Goal: Check status: Check status

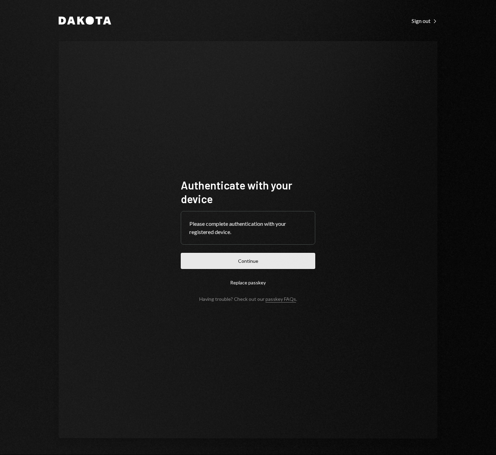
click at [211, 258] on button "Continue" at bounding box center [248, 261] width 134 height 16
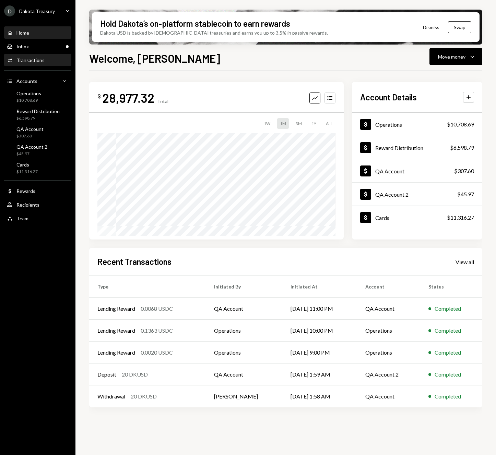
click at [44, 61] on div "Activities Transactions" at bounding box center [38, 60] width 62 height 6
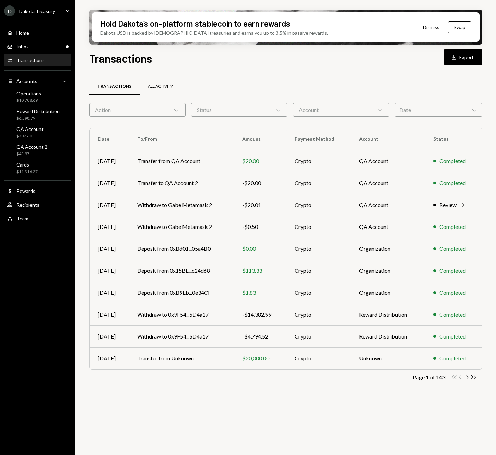
click at [161, 89] on div "All Activity" at bounding box center [160, 87] width 25 height 6
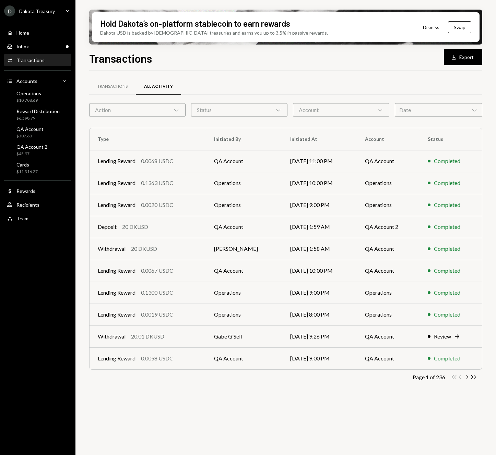
click at [154, 116] on div "Action Chevron Down" at bounding box center [137, 110] width 96 height 14
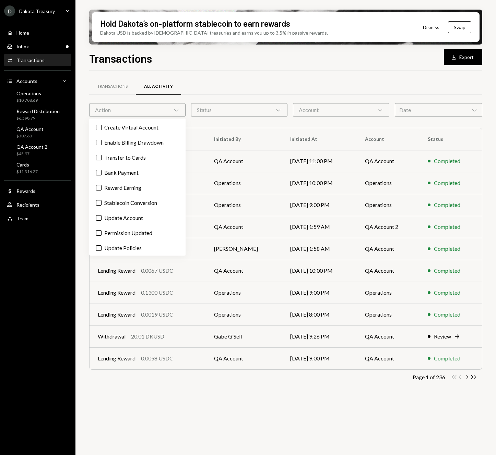
scroll to position [137, 0]
click at [132, 208] on label "Stablecoin Conversion" at bounding box center [137, 201] width 91 height 12
click at [102, 204] on button "Stablecoin Conversion" at bounding box center [98, 201] width 5 height 5
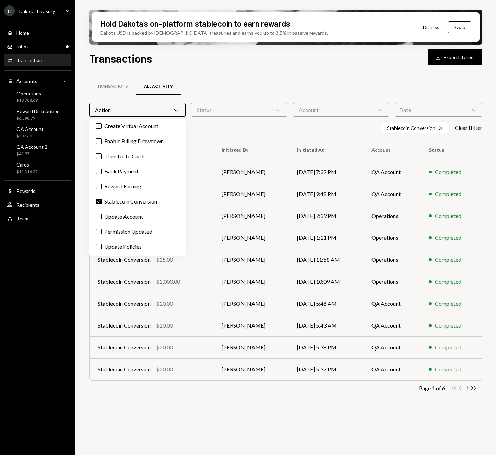
click at [236, 129] on div "Stablecoin Conversion Cross Clear 1 filter" at bounding box center [285, 127] width 393 height 11
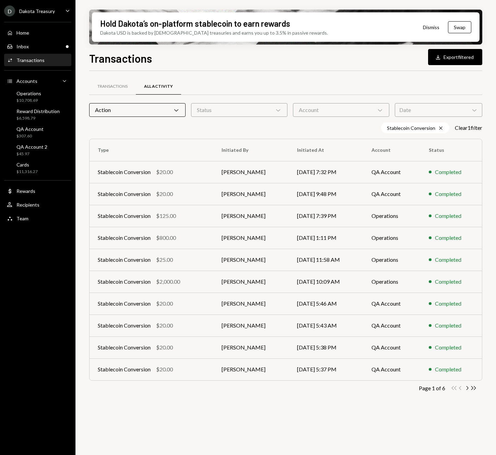
click at [152, 108] on div "Action Chevron Down" at bounding box center [137, 110] width 96 height 14
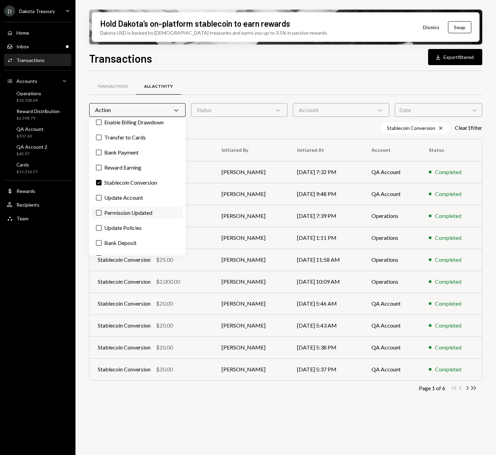
scroll to position [176, 0]
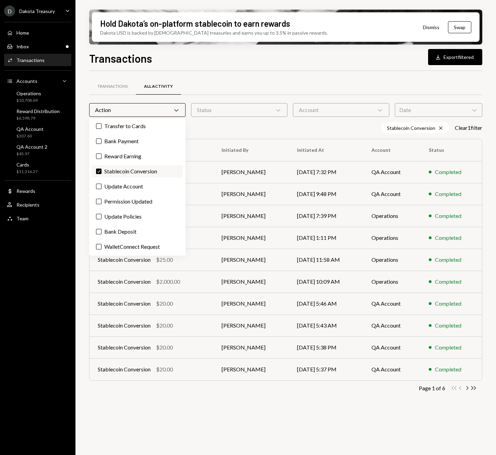
click at [106, 172] on label "Check Stablecoin Conversion" at bounding box center [137, 171] width 91 height 12
click at [102, 172] on button "Check" at bounding box center [98, 171] width 5 height 5
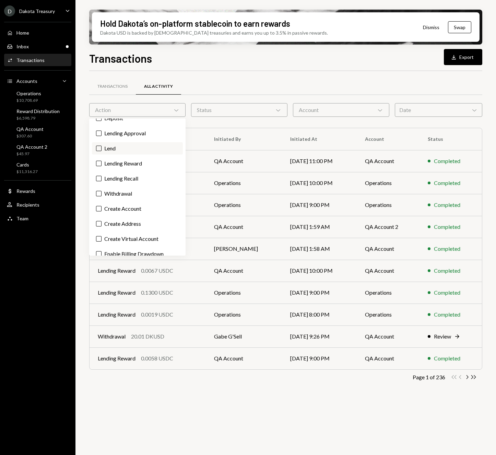
scroll to position [26, 0]
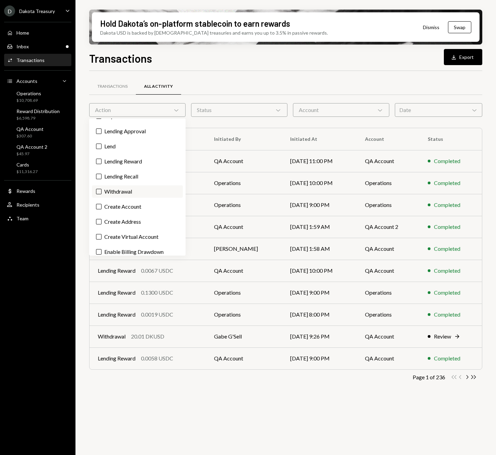
click at [127, 196] on label "Withdrawal" at bounding box center [137, 192] width 91 height 12
click at [102, 194] on button "Withdrawal" at bounding box center [98, 191] width 5 height 5
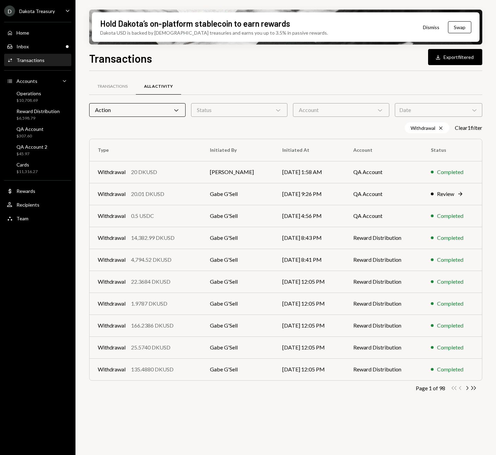
click at [262, 130] on div "Withdrawal Cross Clear 1 filter" at bounding box center [285, 127] width 393 height 11
click at [186, 197] on div "Withdrawal 20.01 DKUSD" at bounding box center [146, 194] width 96 height 8
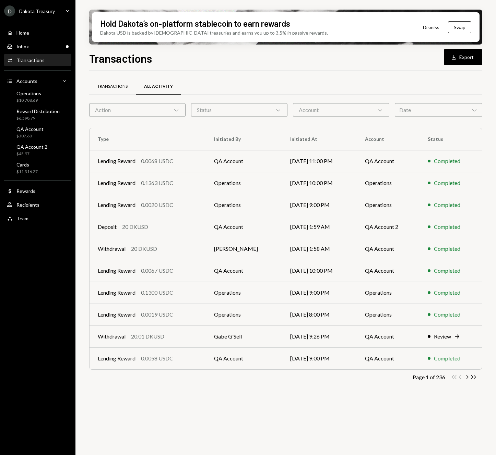
click at [122, 86] on div "Transactions" at bounding box center [112, 87] width 30 height 6
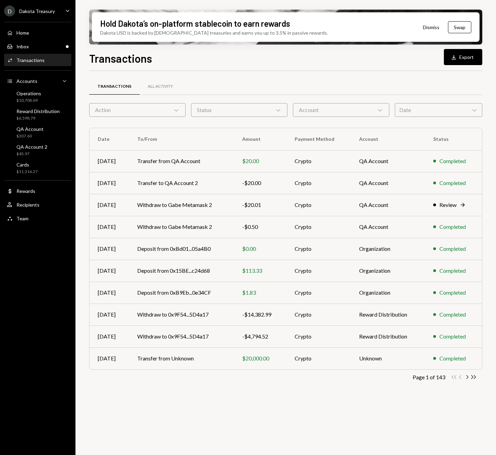
click at [138, 107] on div "Action Chevron Down" at bounding box center [137, 110] width 96 height 14
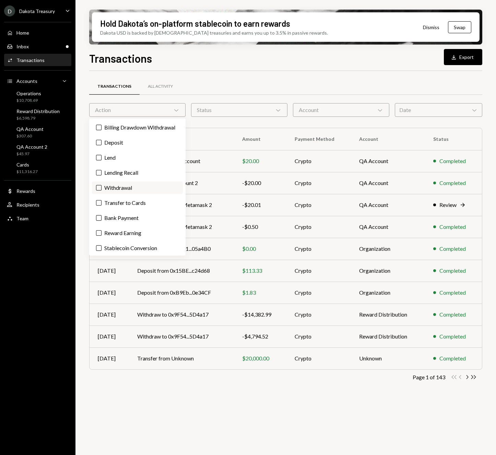
click at [123, 193] on label "Withdrawal" at bounding box center [137, 188] width 91 height 12
click at [102, 191] on button "Withdrawal" at bounding box center [98, 187] width 5 height 5
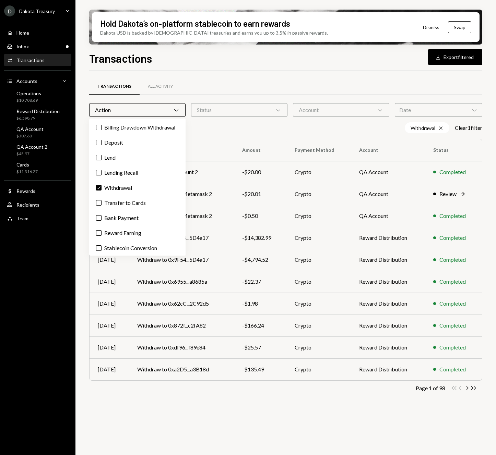
click at [247, 127] on div "Withdrawal Cross Clear 1 filter" at bounding box center [285, 127] width 393 height 11
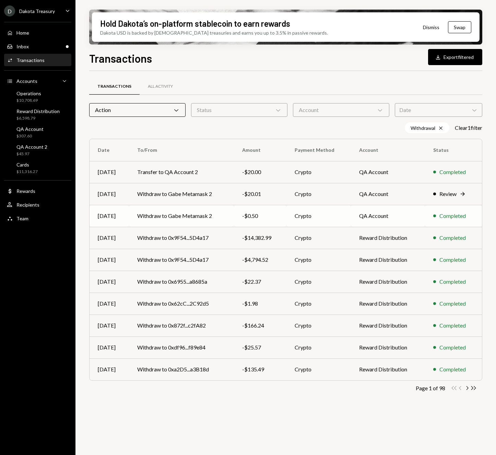
click at [189, 218] on td "Withdraw to Gabe Metamask 2" at bounding box center [181, 216] width 105 height 22
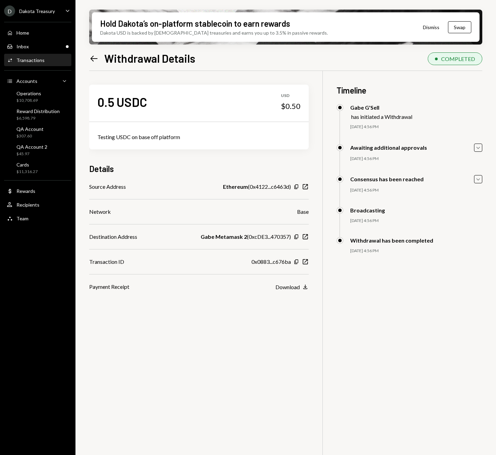
click at [283, 321] on div "0.5 USDC USD $0.50 Testing USDC on base off platform Details Source Address Eth…" at bounding box center [285, 298] width 393 height 455
click at [419, 88] on h3 "Timeline" at bounding box center [409, 90] width 146 height 11
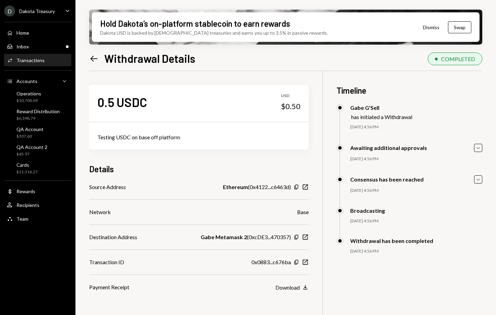
click at [372, 278] on div "0.5 USDC USD $0.50 Testing USDC on base off platform Details Source Address Eth…" at bounding box center [285, 228] width 393 height 315
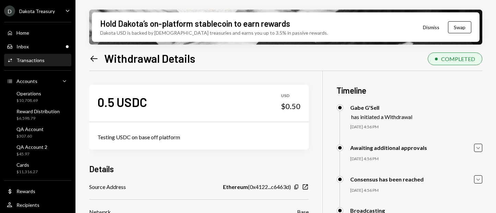
click at [96, 62] on icon "Left Arrow" at bounding box center [94, 59] width 10 height 10
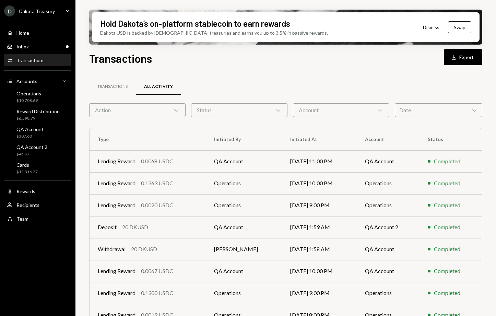
click at [160, 111] on div "Action Chevron Down" at bounding box center [137, 110] width 96 height 14
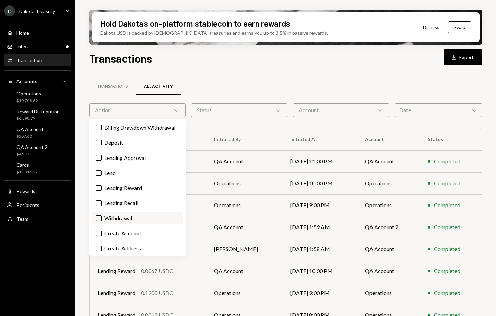
click at [117, 224] on label "Withdrawal" at bounding box center [137, 218] width 91 height 12
click at [102, 221] on button "Withdrawal" at bounding box center [98, 217] width 5 height 5
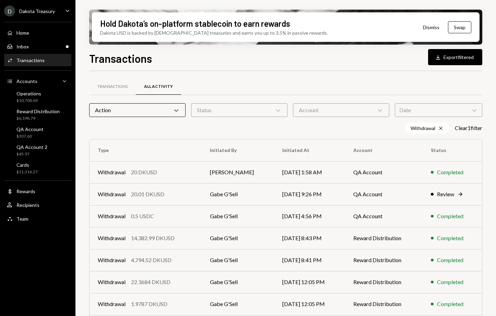
click at [275, 128] on div "Withdrawal Cross Clear 1 filter" at bounding box center [285, 127] width 393 height 11
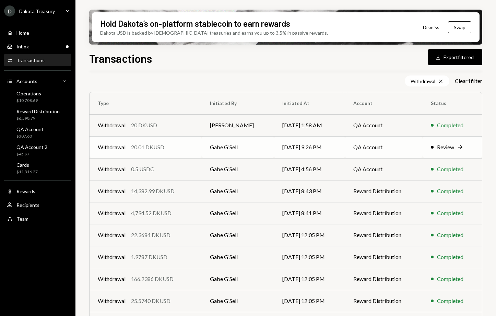
scroll to position [61, 0]
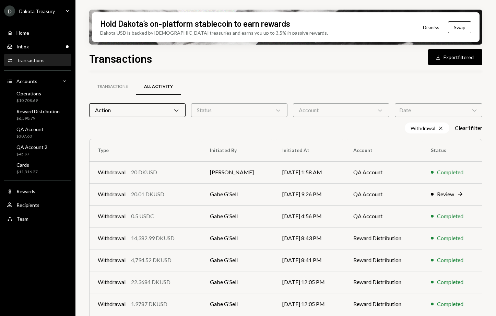
scroll to position [86, 0]
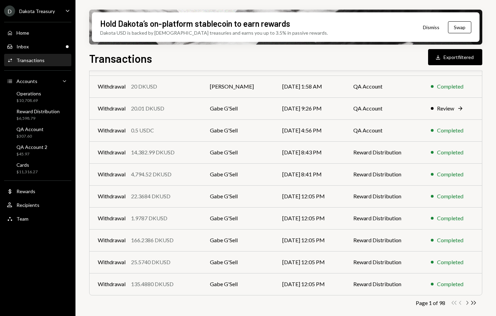
click at [467, 302] on icon "Chevron Right" at bounding box center [467, 302] width 7 height 7
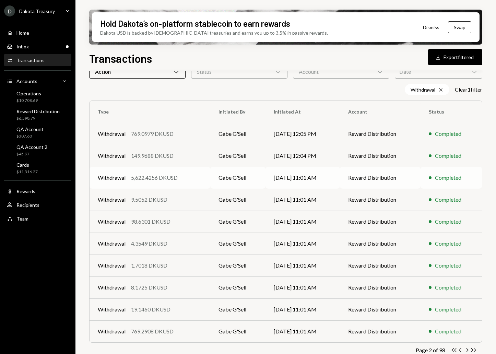
scroll to position [48, 0]
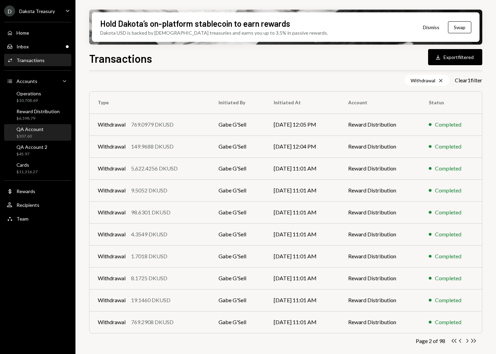
click at [37, 136] on div "$307.60" at bounding box center [29, 136] width 27 height 6
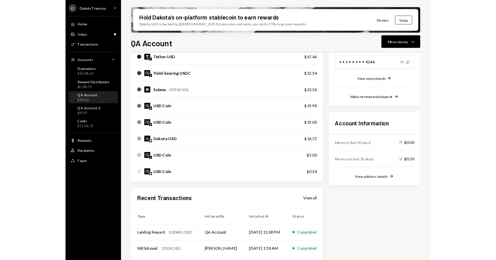
scroll to position [181, 0]
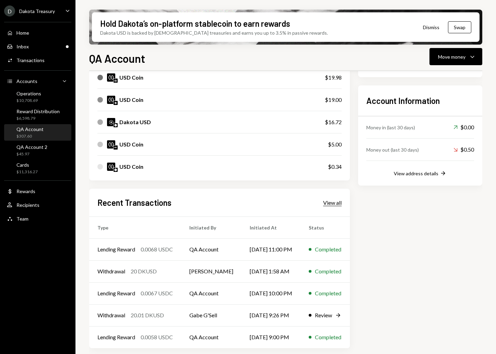
click at [325, 202] on div "View all" at bounding box center [332, 202] width 19 height 7
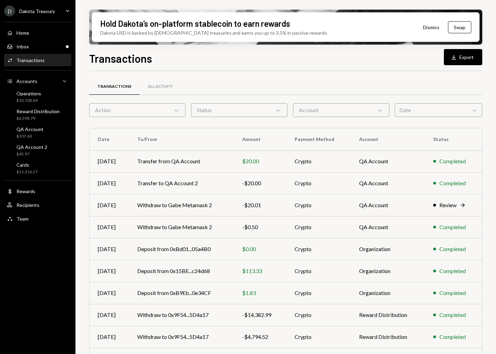
click at [300, 114] on div "Account Chevron Down" at bounding box center [341, 110] width 96 height 14
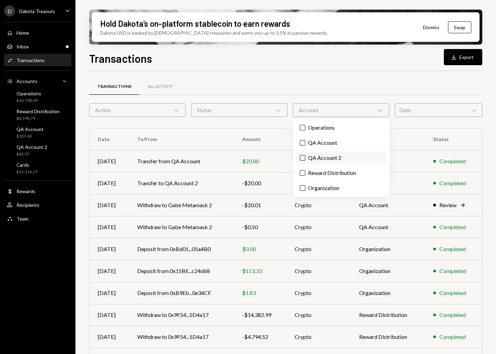
click at [312, 156] on label "QA Account 2" at bounding box center [341, 158] width 91 height 12
click at [305, 156] on button "QA Account 2" at bounding box center [302, 157] width 5 height 5
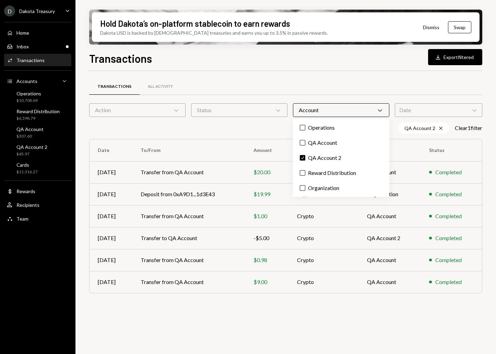
click at [214, 129] on div "QA Account 2 Cross Clear 1 filter" at bounding box center [285, 127] width 393 height 11
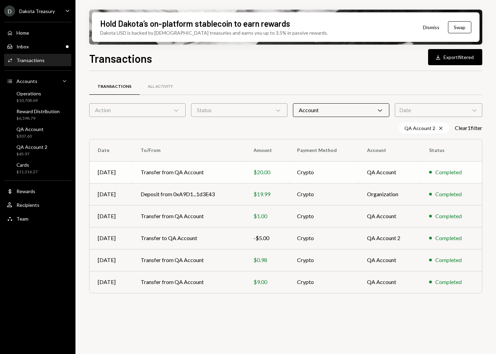
click at [188, 169] on td "Transfer from QA Account" at bounding box center [188, 172] width 113 height 22
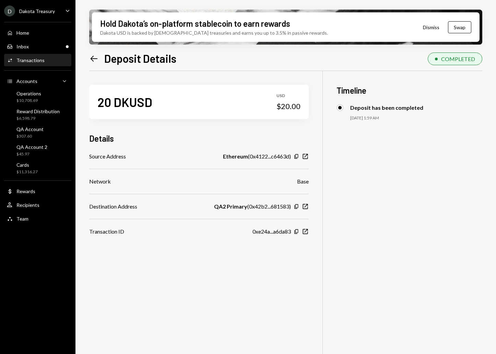
click at [361, 183] on div "20 DKUSD USD $20.00 Details Source Address Ethereum ( 0x4122...c6463d ) Copy Ne…" at bounding box center [285, 248] width 393 height 354
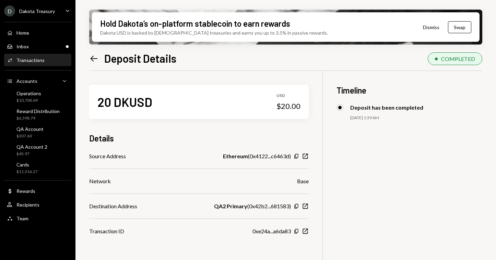
click at [384, 193] on div "20 DKUSD USD $20.00 Details Source Address Ethereum ( 0x4122...c6463d ) Copy Ne…" at bounding box center [285, 201] width 393 height 260
click at [96, 58] on icon "Left Arrow" at bounding box center [94, 59] width 10 height 10
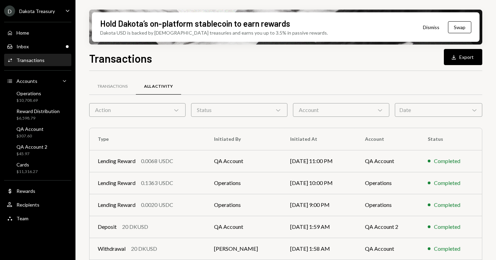
click at [211, 108] on div "Status Chevron Down" at bounding box center [239, 110] width 96 height 14
click at [319, 115] on div "Account Chevron Down" at bounding box center [341, 110] width 96 height 14
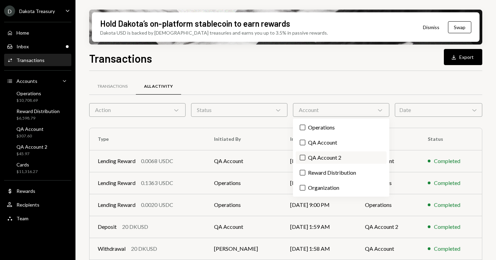
click at [323, 158] on label "QA Account 2" at bounding box center [341, 158] width 91 height 12
click at [305, 158] on button "QA Account 2" at bounding box center [302, 157] width 5 height 5
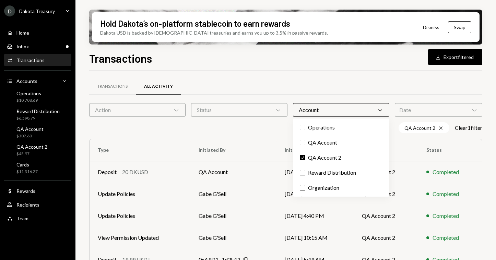
click at [230, 138] on div "Transactions All Activity Action Chevron Down Status Chevron Down Account Chevr…" at bounding box center [285, 246] width 393 height 328
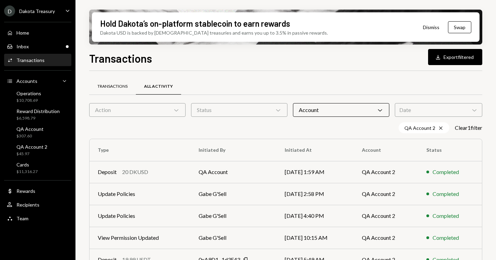
click at [112, 91] on div "Transactions" at bounding box center [112, 87] width 47 height 16
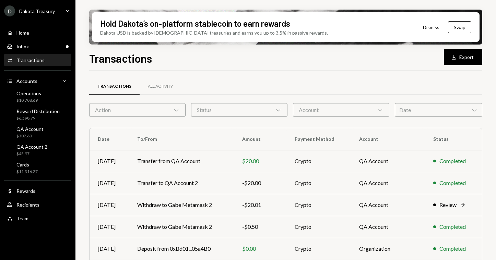
click at [354, 111] on div "Account Chevron Down" at bounding box center [341, 110] width 96 height 14
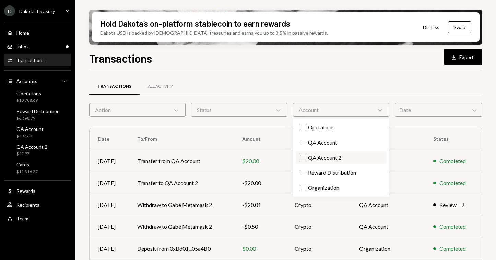
click at [333, 156] on label "QA Account 2" at bounding box center [341, 158] width 91 height 12
click at [305, 156] on button "QA Account 2" at bounding box center [302, 157] width 5 height 5
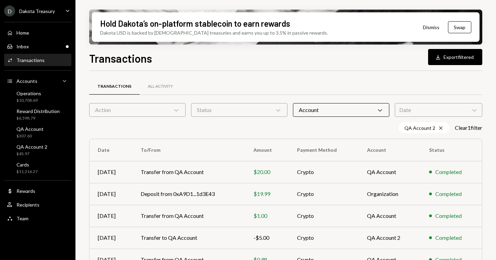
click at [269, 134] on div "Transactions All Activity Action Chevron Down Status Chevron Down Account Chevr…" at bounding box center [285, 194] width 393 height 225
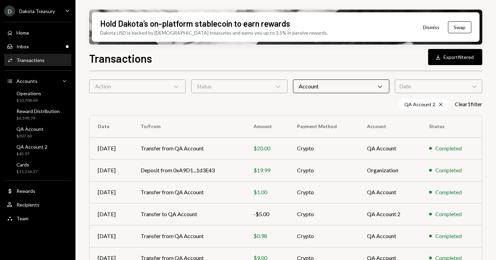
scroll to position [29, 0]
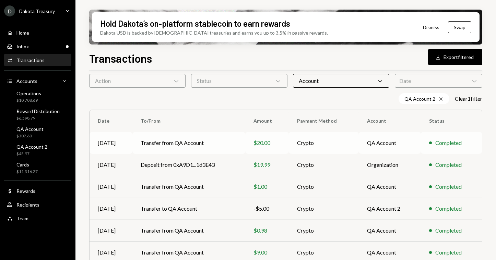
click at [320, 147] on td "Crypto" at bounding box center [324, 143] width 70 height 22
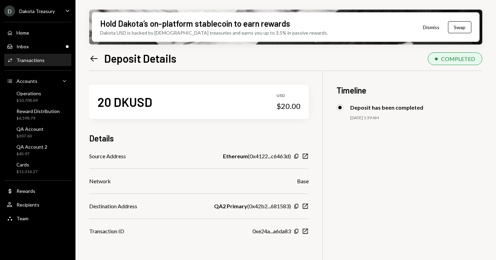
click at [145, 237] on div "20 DKUSD USD $20.00 Details Source Address Ethereum ( 0x4122...c6463d ) Copy Ne…" at bounding box center [285, 201] width 393 height 260
click at [417, 197] on div "20 DKUSD USD $20.00 Details Source Address Ethereum ( 0x4122...c6463d ) Copy Ne…" at bounding box center [285, 201] width 393 height 260
click at [365, 198] on div "20 DKUSD USD $20.00 Details Source Address Ethereum ( 0x4122...c6463d ) Copy Ne…" at bounding box center [285, 201] width 393 height 260
click at [319, 137] on div "20 DKUSD USD $20.00 Details Source Address Ethereum ( 0x4122...c6463d ) Copy Ne…" at bounding box center [285, 201] width 393 height 260
click at [94, 60] on icon "Left Arrow" at bounding box center [94, 59] width 10 height 10
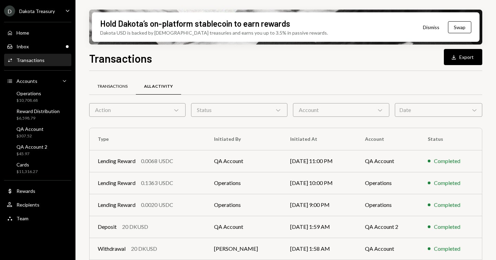
click at [119, 91] on div "Transactions" at bounding box center [112, 87] width 47 height 16
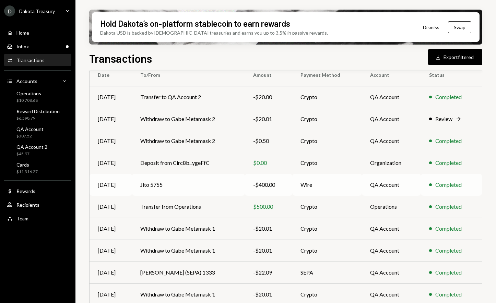
scroll to position [98, 0]
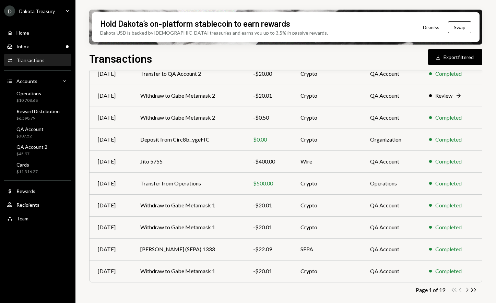
click at [467, 260] on icon "Chevron Right" at bounding box center [467, 290] width 7 height 7
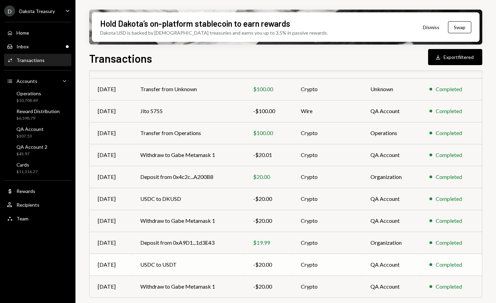
scroll to position [90, 0]
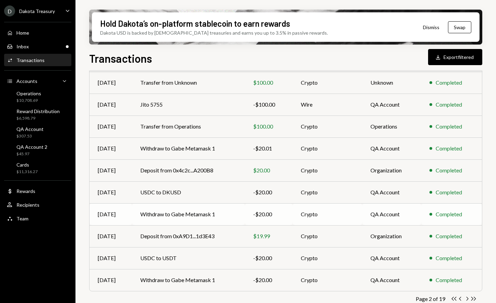
click at [239, 212] on td "Withdraw to Gabe Metamask 1" at bounding box center [188, 214] width 113 height 22
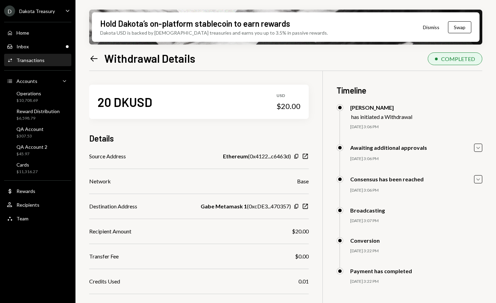
click at [442, 260] on div "Conversion [DATE] 3:22 PM [PERSON_NAME] Approved [PERSON_NAME] Approved" at bounding box center [409, 252] width 146 height 31
click at [449, 234] on div "Broadcasting [DATE] 3:07 PM [PERSON_NAME] Approved [PERSON_NAME] Approved" at bounding box center [409, 222] width 146 height 31
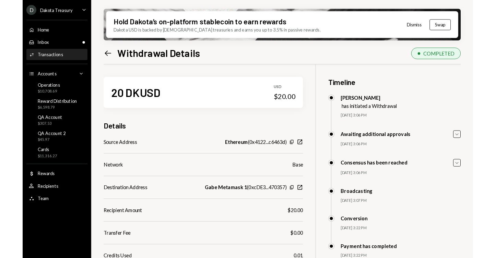
scroll to position [55, 0]
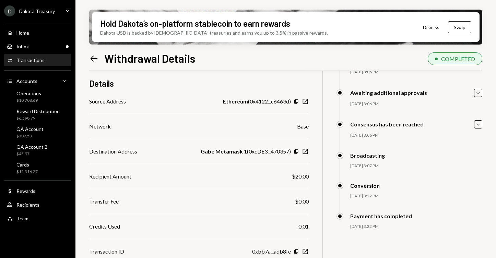
click at [329, 175] on div "20 DKUSD USD $20.00 Details Source Address Ethereum ( 0x4122...c6463d ) Copy Ne…" at bounding box center [285, 148] width 393 height 265
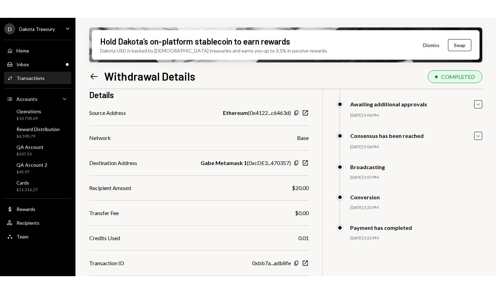
scroll to position [0, 0]
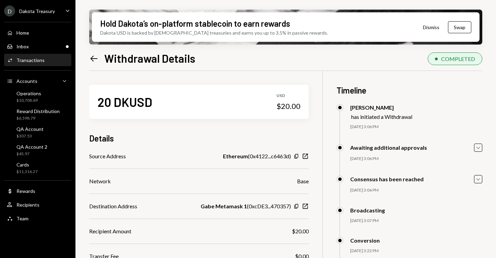
click at [92, 57] on icon at bounding box center [94, 59] width 7 height 6
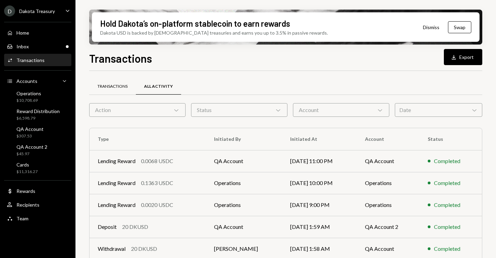
click at [112, 85] on div "Transactions" at bounding box center [112, 87] width 30 height 6
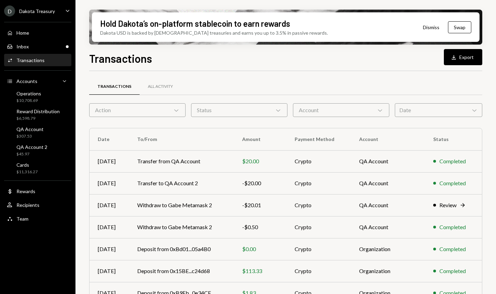
click at [128, 109] on div "Action Chevron Down" at bounding box center [137, 110] width 96 height 14
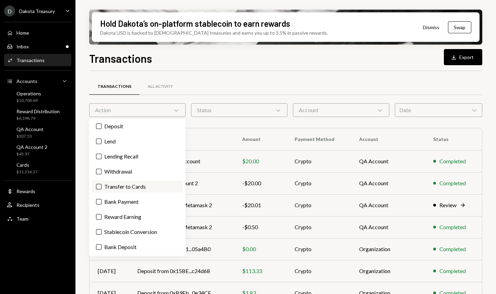
scroll to position [25, 0]
click at [123, 230] on label "Stablecoin Conversion" at bounding box center [137, 232] width 91 height 12
click at [102, 230] on button "Stablecoin Conversion" at bounding box center [98, 231] width 5 height 5
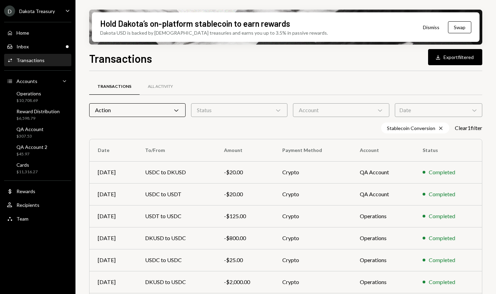
click at [281, 127] on div "Stablecoin Conversion Cross Clear 1 filter" at bounding box center [285, 127] width 393 height 11
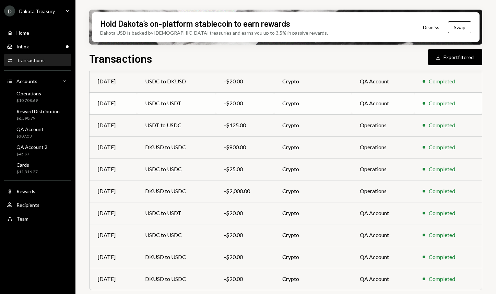
scroll to position [92, 0]
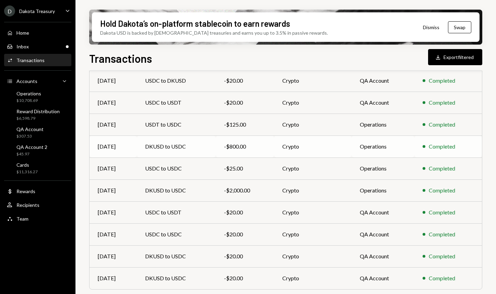
click at [254, 150] on div "-$800.00" at bounding box center [245, 146] width 42 height 8
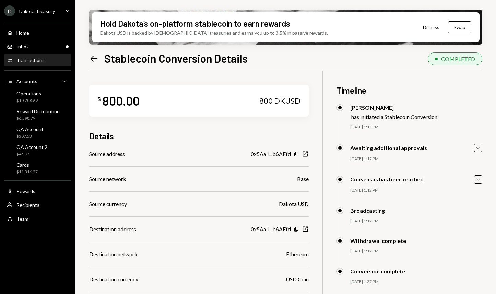
click at [39, 61] on div "Transactions" at bounding box center [30, 60] width 28 height 6
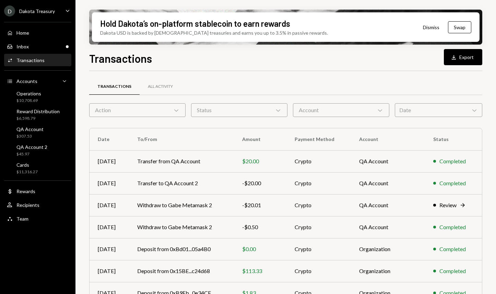
click at [317, 110] on div "Account Chevron Down" at bounding box center [341, 110] width 96 height 14
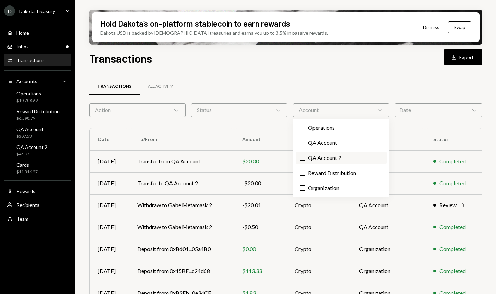
click at [328, 159] on label "QA Account 2" at bounding box center [341, 158] width 91 height 12
click at [305, 159] on button "QA Account 2" at bounding box center [302, 157] width 5 height 5
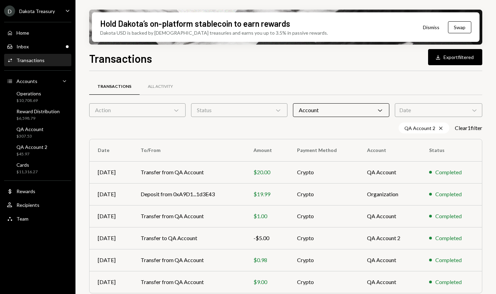
click at [270, 131] on div "QA Account 2 Cross Clear 1 filter" at bounding box center [285, 127] width 393 height 11
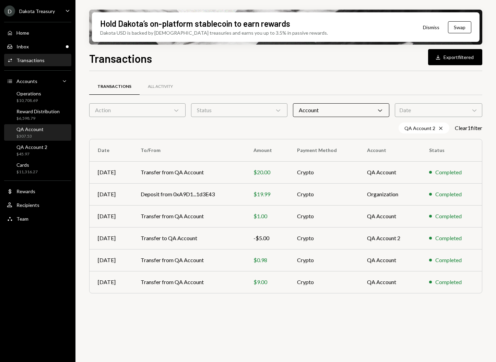
click at [47, 131] on div "QA Account $307.53" at bounding box center [38, 132] width 62 height 13
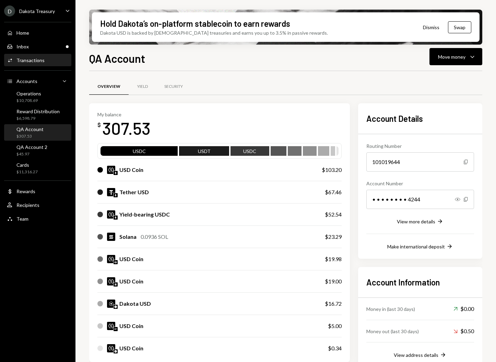
click at [39, 59] on div "Transactions" at bounding box center [30, 60] width 28 height 6
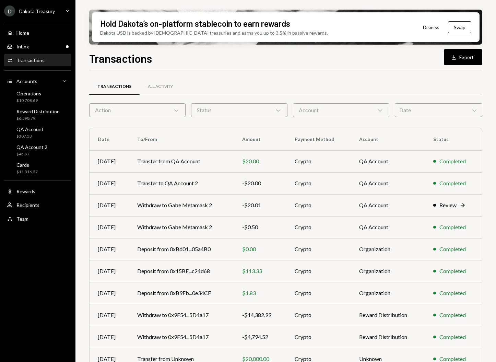
click at [335, 113] on div "Account Chevron Down" at bounding box center [341, 110] width 96 height 14
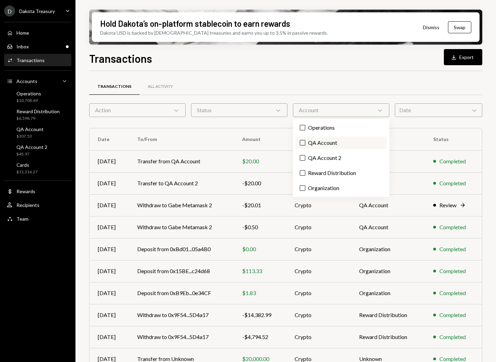
click at [323, 142] on label "QA Account" at bounding box center [341, 143] width 91 height 12
click at [305, 142] on button "QA Account" at bounding box center [302, 142] width 5 height 5
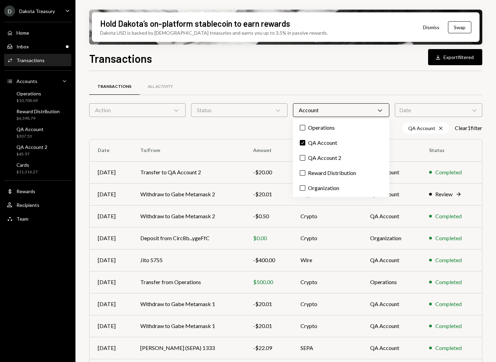
click at [395, 78] on div "Transactions All Activity" at bounding box center [285, 86] width 393 height 17
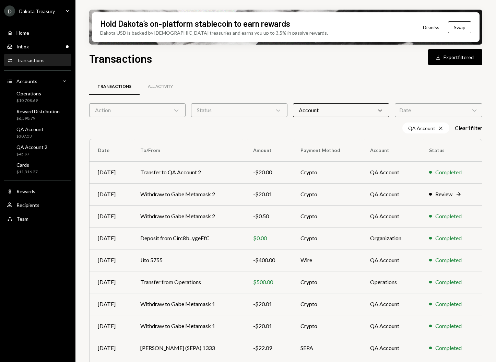
click at [146, 113] on div "Action Chevron Down" at bounding box center [137, 110] width 96 height 14
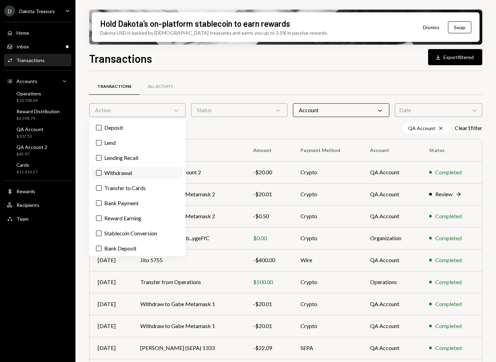
scroll to position [1, 0]
click at [122, 173] on label "Withdrawal" at bounding box center [137, 171] width 91 height 12
click at [102, 173] on button "Withdrawal" at bounding box center [98, 171] width 5 height 5
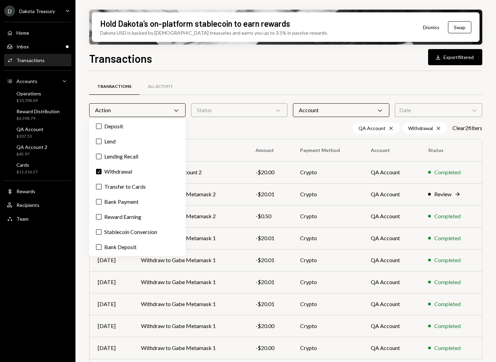
click at [236, 134] on div "Transactions All Activity Action Chevron Down Status Chevron Down Account Chevr…" at bounding box center [285, 246] width 393 height 328
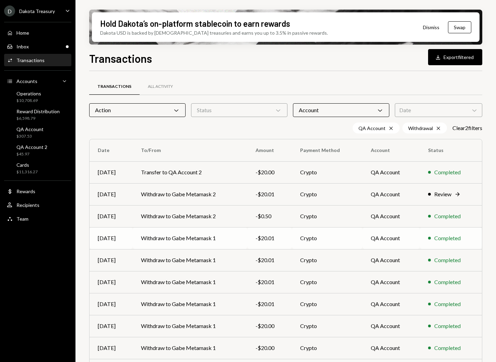
scroll to position [40, 0]
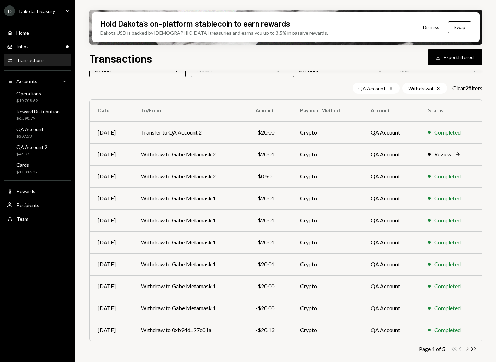
click at [466, 260] on icon "Chevron Right" at bounding box center [467, 348] width 7 height 7
click at [465, 260] on icon "Chevron Right" at bounding box center [467, 348] width 7 height 7
click at [466, 260] on icon "button" at bounding box center [467, 349] width 2 height 4
click at [223, 240] on td "Withdraw to 0x40B0...60Cf18" at bounding box center [190, 242] width 115 height 22
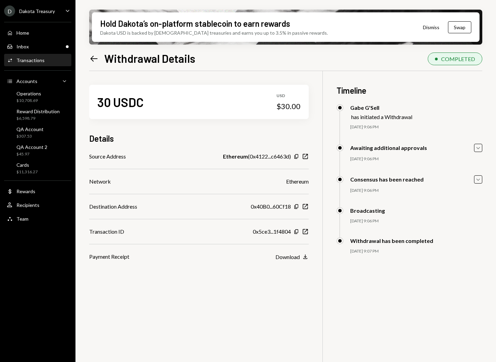
click at [92, 58] on icon at bounding box center [94, 59] width 7 height 6
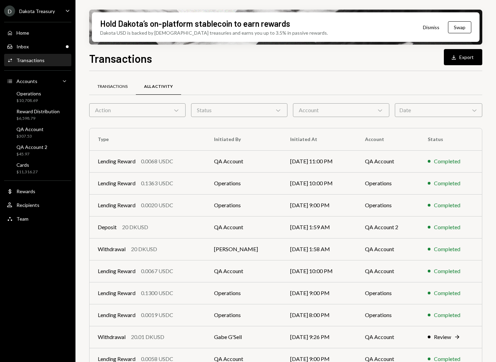
click at [127, 88] on div "Transactions" at bounding box center [112, 87] width 30 height 6
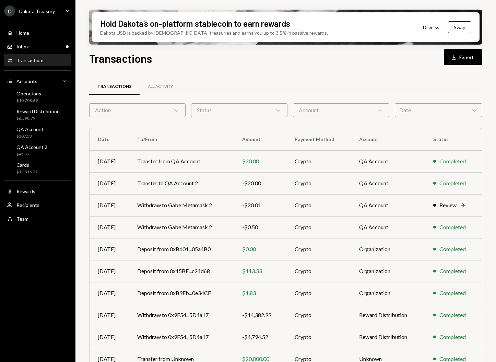
click at [319, 112] on div "Account Chevron Down" at bounding box center [341, 110] width 96 height 14
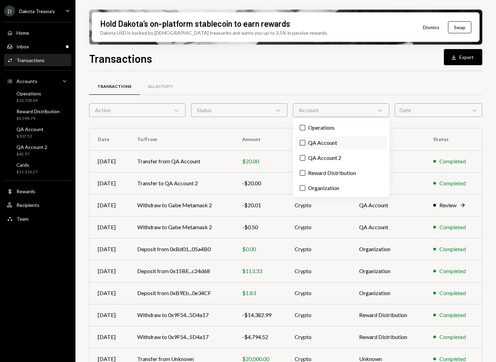
click at [319, 146] on label "QA Account" at bounding box center [341, 143] width 91 height 12
click at [305, 145] on button "QA Account" at bounding box center [302, 142] width 5 height 5
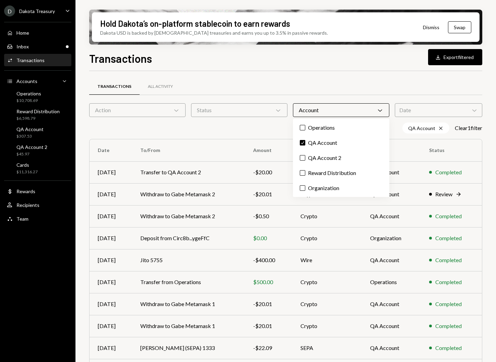
click at [147, 108] on div "Action Chevron Down" at bounding box center [137, 110] width 96 height 14
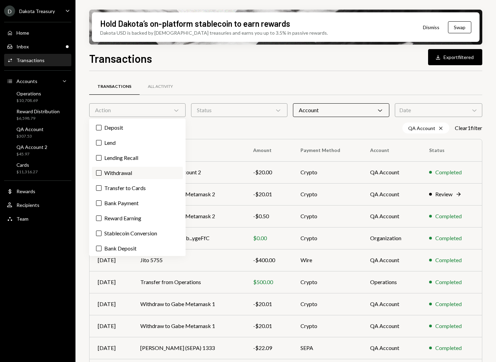
click at [123, 176] on label "Withdrawal" at bounding box center [137, 173] width 91 height 12
click at [102, 176] on button "Withdrawal" at bounding box center [98, 172] width 5 height 5
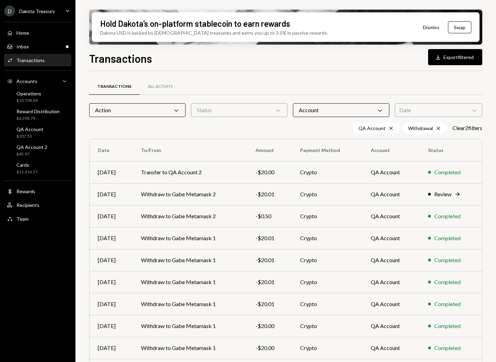
click at [321, 82] on div "Transactions All Activity" at bounding box center [285, 86] width 393 height 17
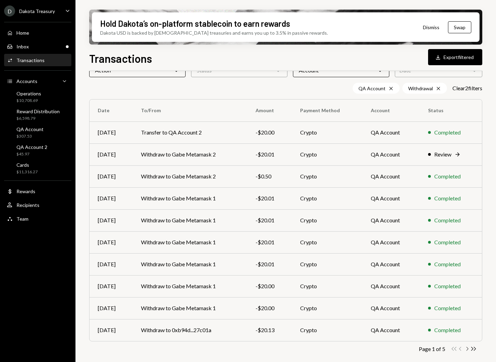
click at [466, 347] on icon "button" at bounding box center [467, 349] width 2 height 4
click at [466, 346] on icon "Chevron Right" at bounding box center [467, 348] width 7 height 7
click at [465, 347] on icon "Chevron Right" at bounding box center [467, 348] width 7 height 7
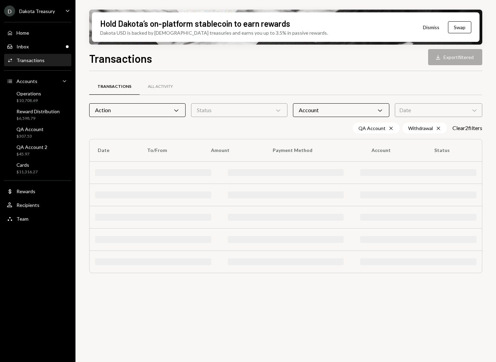
scroll to position [0, 0]
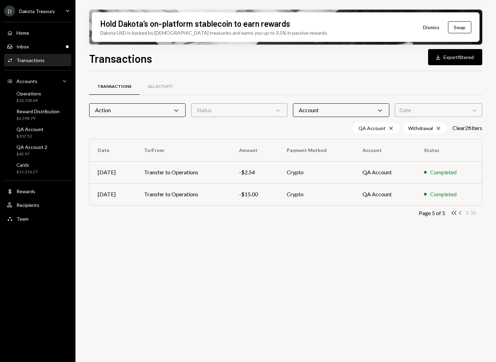
click at [459, 213] on icon "Chevron Left" at bounding box center [460, 213] width 7 height 7
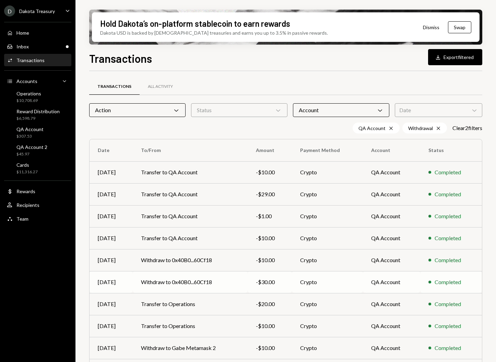
scroll to position [40, 0]
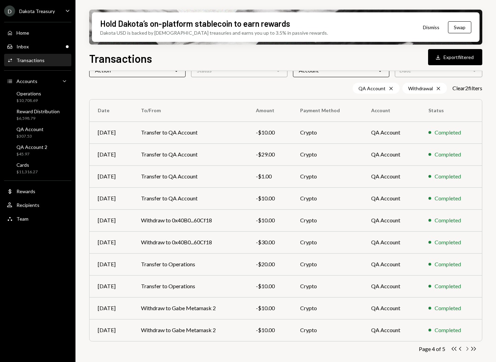
click at [465, 349] on icon "Chevron Right" at bounding box center [467, 348] width 7 height 7
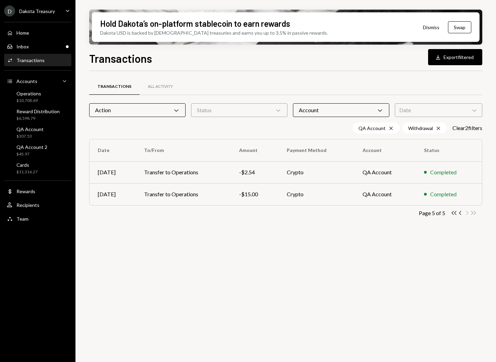
scroll to position [0, 0]
click at [219, 193] on td "Transfer to Operations" at bounding box center [183, 194] width 95 height 22
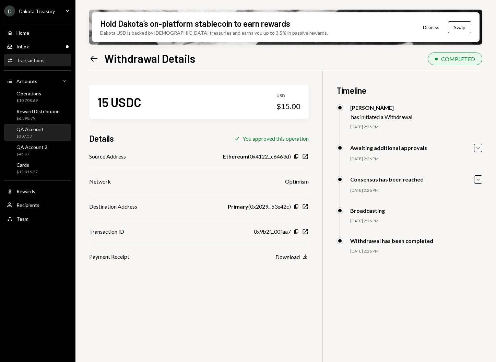
click at [37, 134] on div "$307.53" at bounding box center [29, 136] width 27 height 6
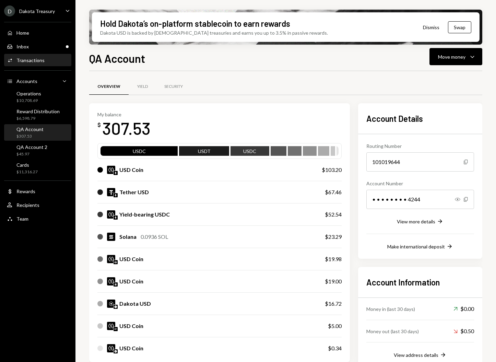
click at [50, 66] on div "Activities Transactions" at bounding box center [38, 61] width 62 height 12
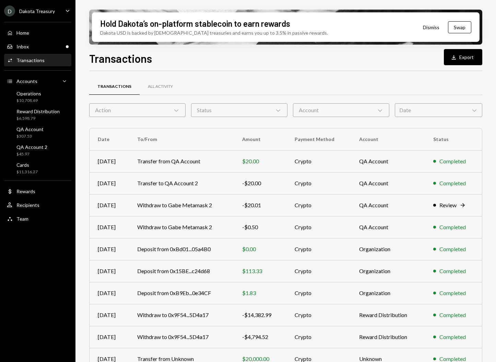
click at [164, 111] on div "Action Chevron Down" at bounding box center [137, 110] width 96 height 14
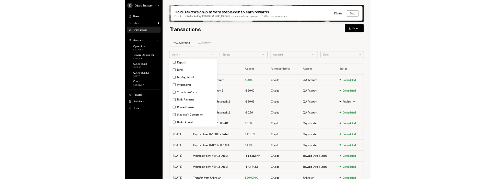
scroll to position [25, 0]
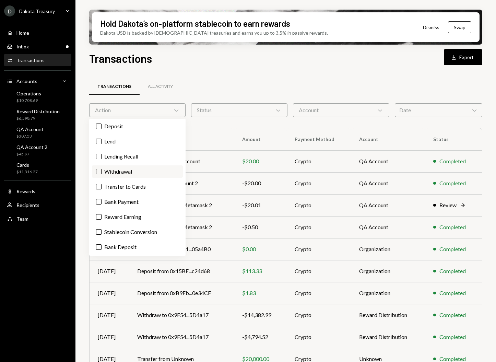
click at [133, 168] on label "Withdrawal" at bounding box center [137, 171] width 91 height 12
click at [102, 169] on button "Withdrawal" at bounding box center [98, 171] width 5 height 5
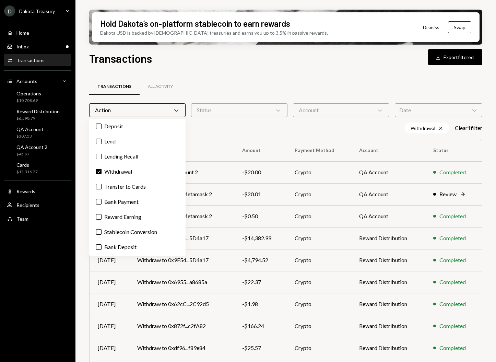
click at [248, 109] on div "Status Chevron Down" at bounding box center [239, 110] width 96 height 14
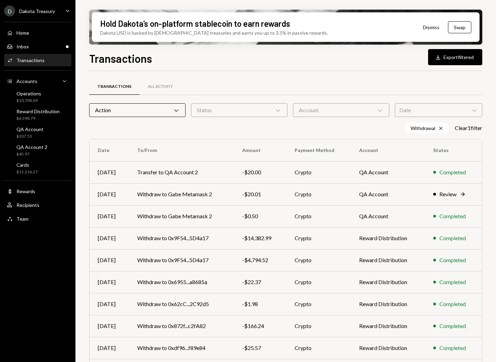
click at [324, 107] on div "Account Chevron Down" at bounding box center [341, 110] width 96 height 14
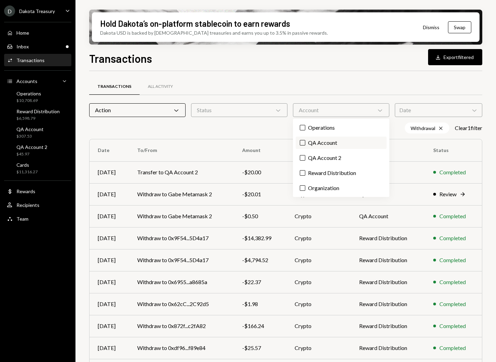
click at [335, 144] on label "QA Account" at bounding box center [341, 143] width 91 height 12
click at [305, 144] on button "QA Account" at bounding box center [302, 142] width 5 height 5
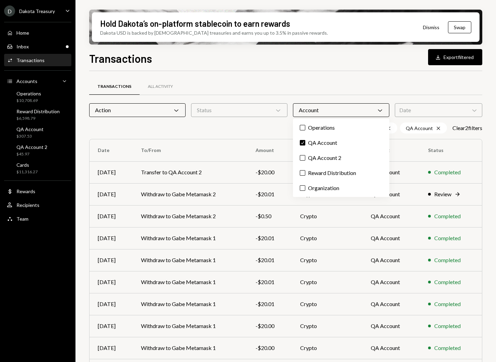
click at [313, 95] on div at bounding box center [285, 95] width 393 height 0
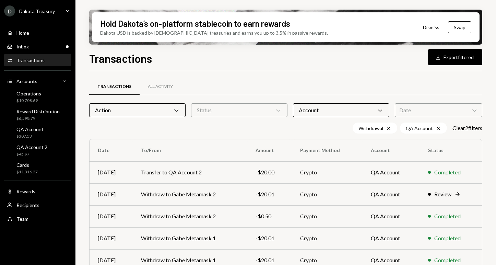
click at [490, 164] on div "Hold Dakota’s on-platform stablecoin to earn rewards Dakota USD is backed by U.…" at bounding box center [285, 132] width 420 height 265
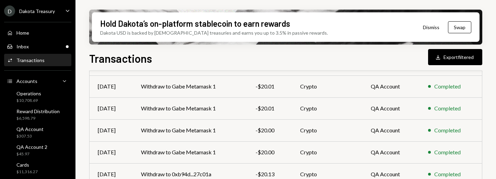
scroll to position [223, 0]
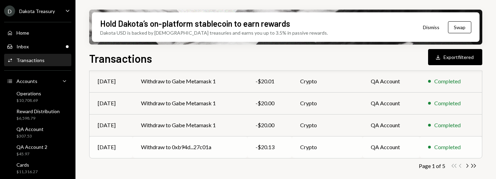
click at [323, 150] on td "Crypto" at bounding box center [327, 147] width 71 height 22
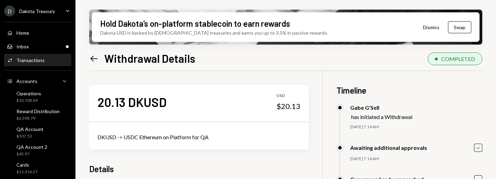
click at [315, 154] on div "20.13 DKUSD USD $20.13 DKUSD -> USDC Ethereum on Platform for QA Details Source…" at bounding box center [285, 181] width 393 height 220
